Goal: Task Accomplishment & Management: Manage account settings

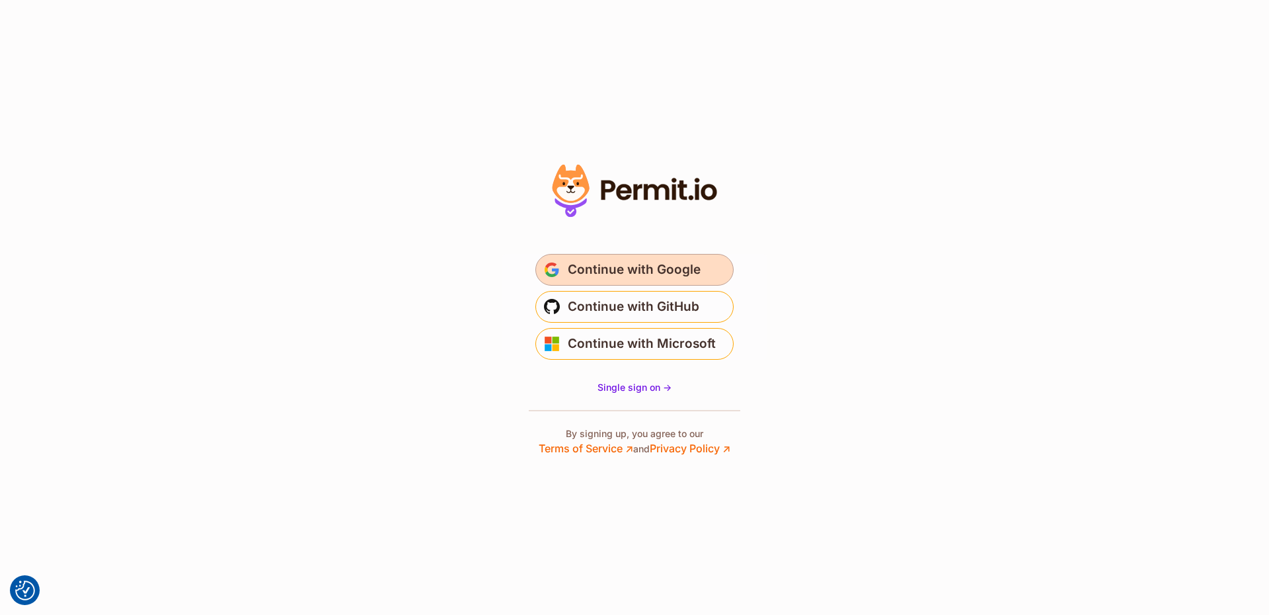
click at [648, 274] on span "Continue with Google" at bounding box center [634, 269] width 133 height 21
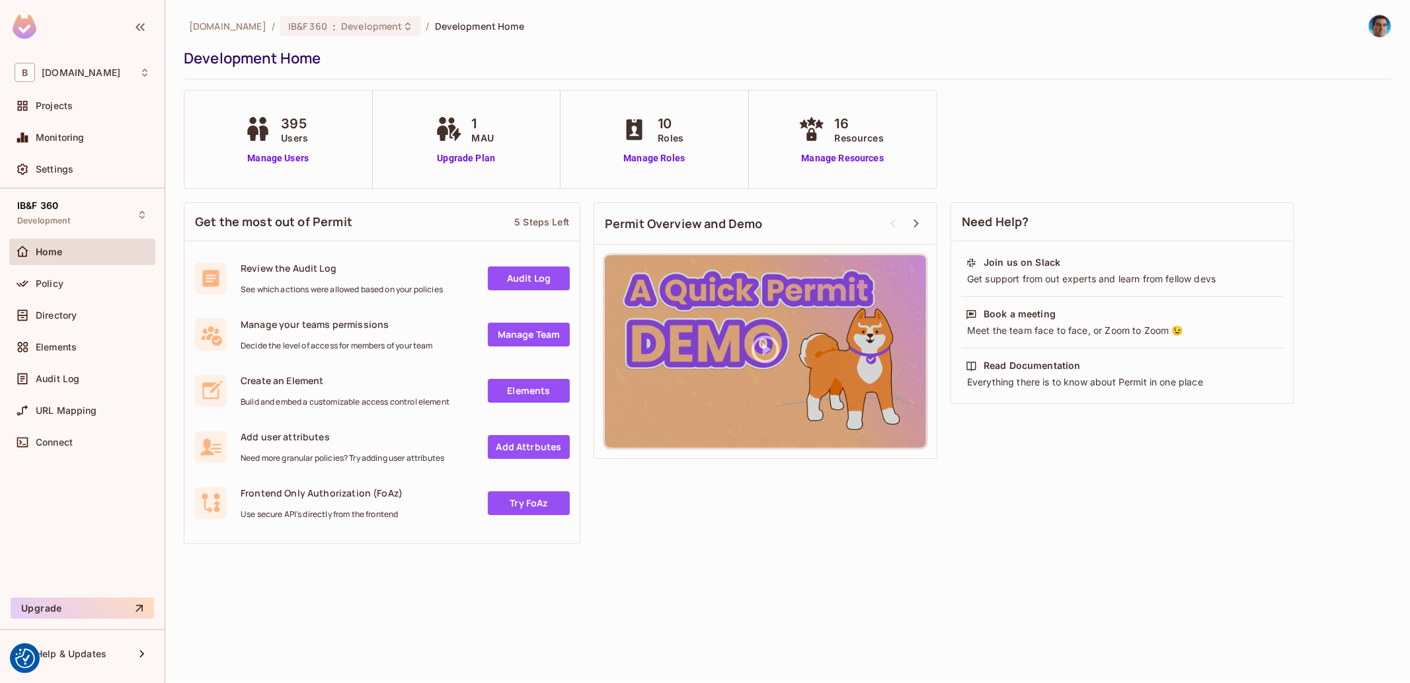
click at [274, 149] on div "395 Users Manage Users" at bounding box center [277, 140] width 73 height 52
click at [274, 163] on link "Manage Users" at bounding box center [277, 158] width 73 height 14
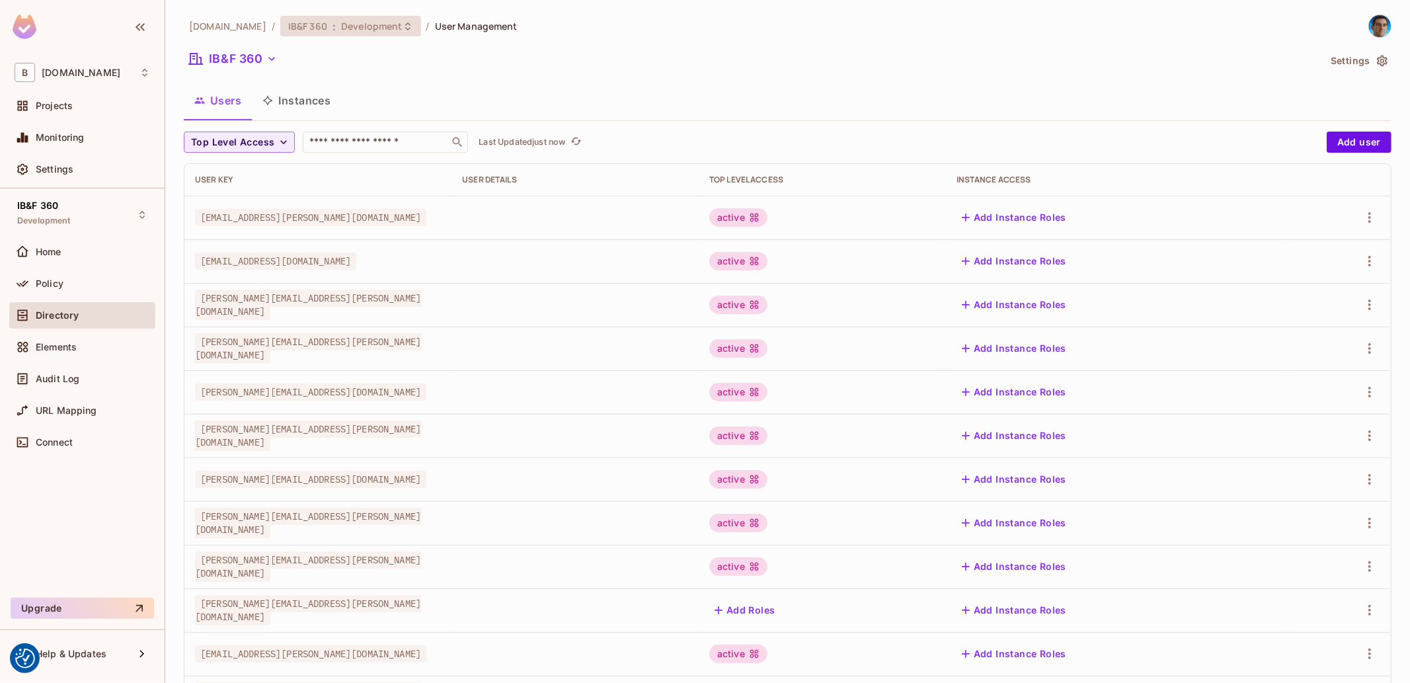
click at [341, 22] on span "Development" at bounding box center [371, 26] width 61 height 13
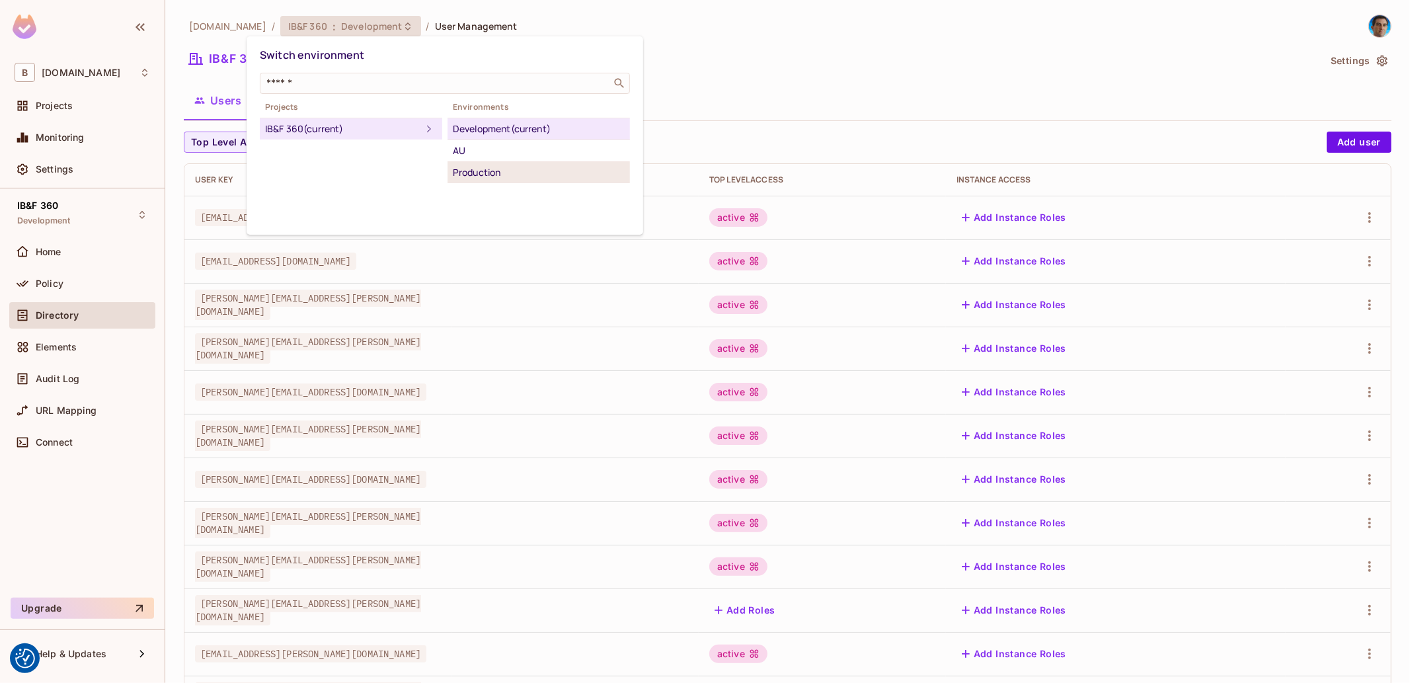
click at [484, 170] on div "Production" at bounding box center [539, 173] width 172 height 16
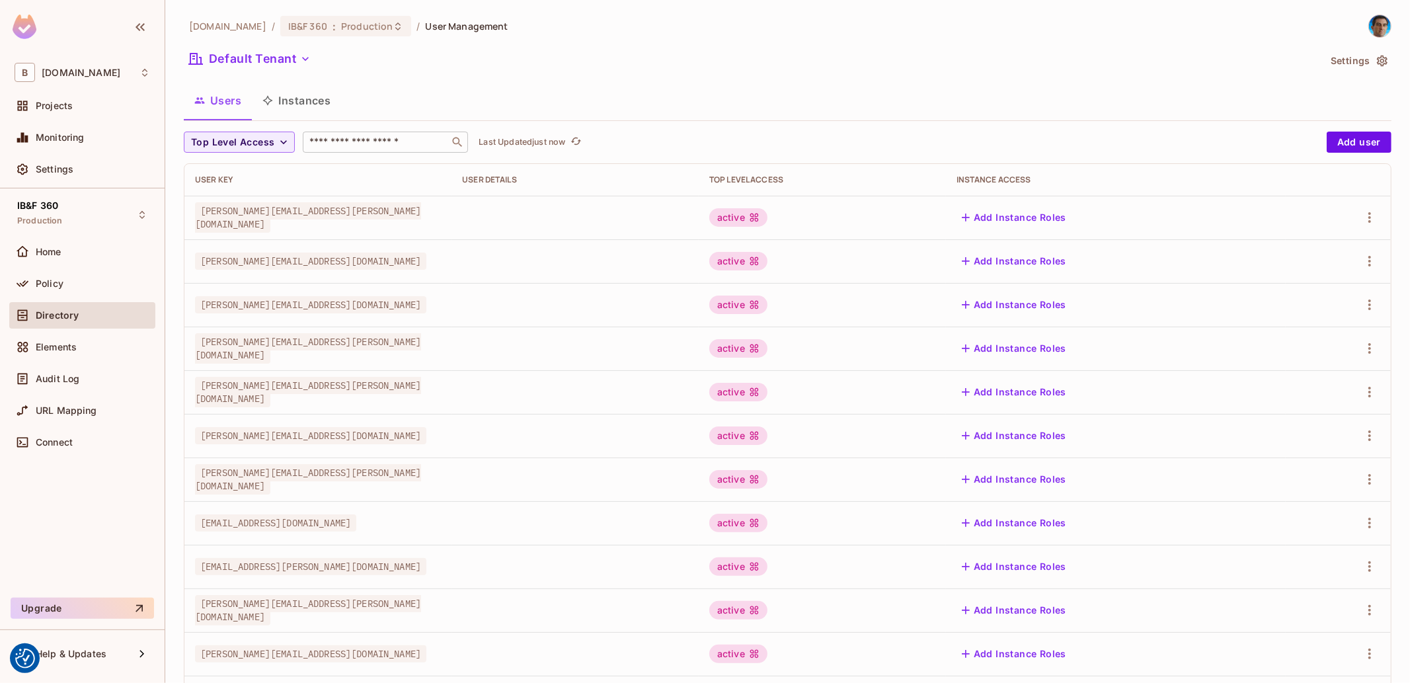
click at [358, 142] on input "text" at bounding box center [376, 141] width 139 height 13
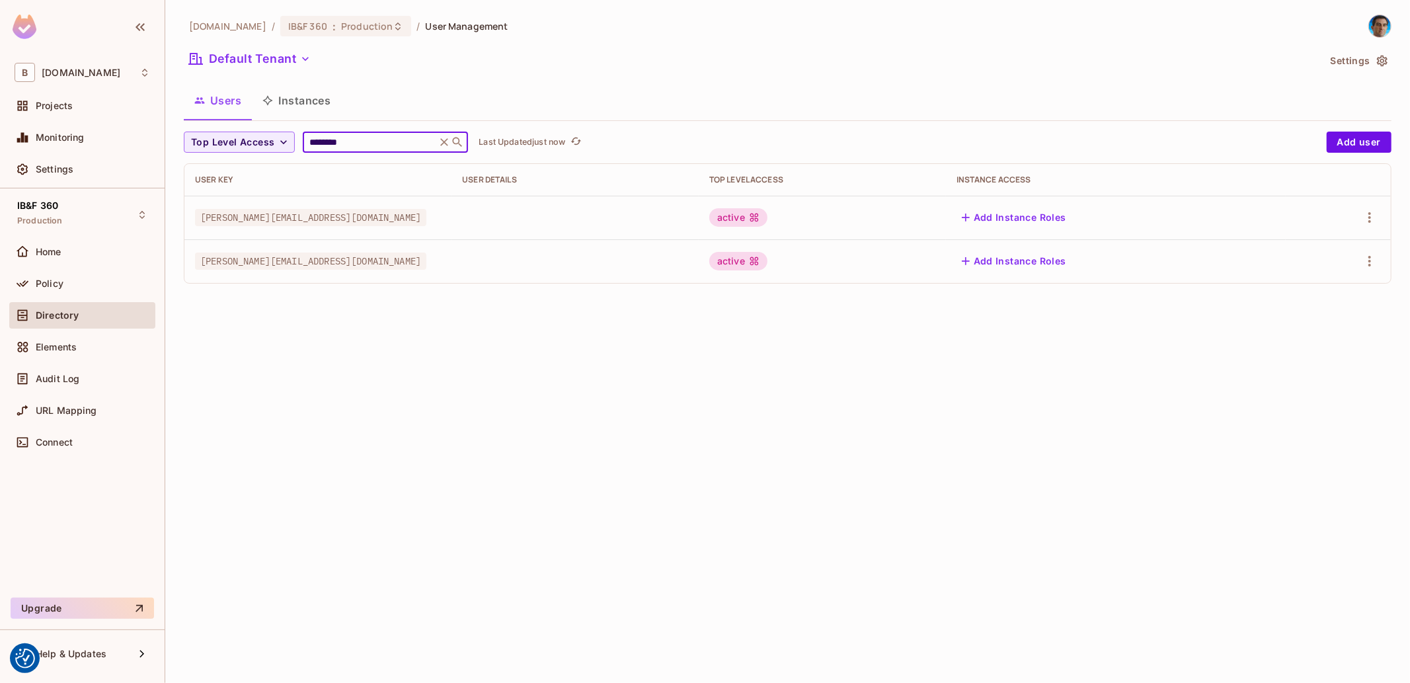
type input "********"
